Goal: Find specific page/section: Find specific page/section

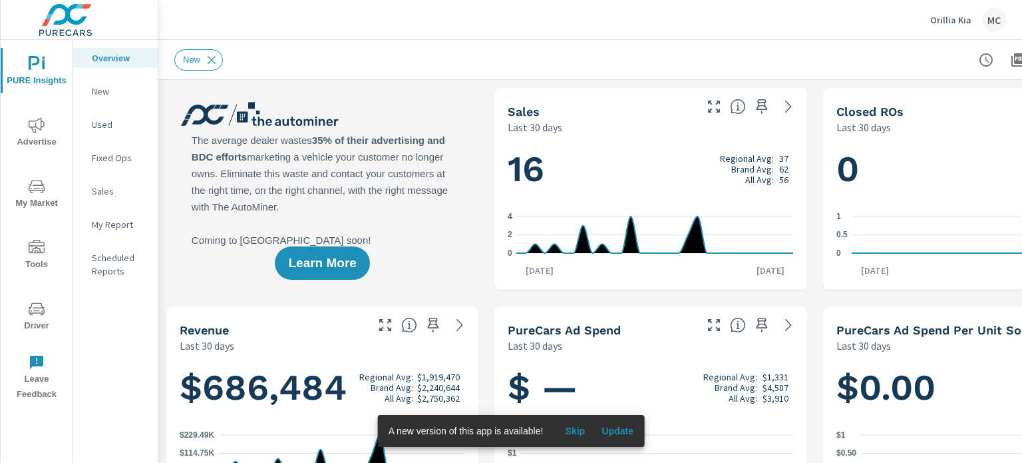
click at [33, 251] on icon "nav menu" at bounding box center [37, 248] width 16 height 16
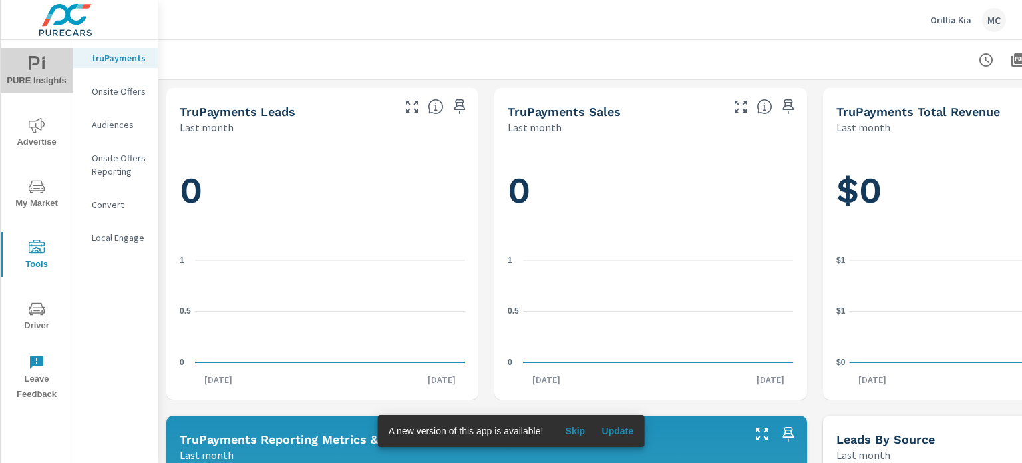
click at [47, 71] on span "PURE Insights" at bounding box center [37, 72] width 64 height 33
